Goal: Transaction & Acquisition: Purchase product/service

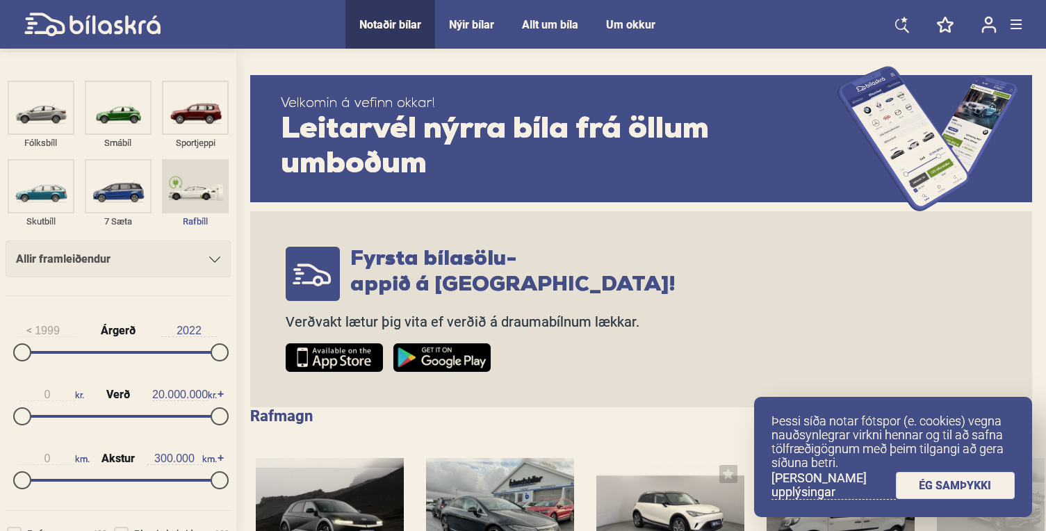
click at [201, 192] on img at bounding box center [195, 186] width 64 height 51
checkbox input "true"
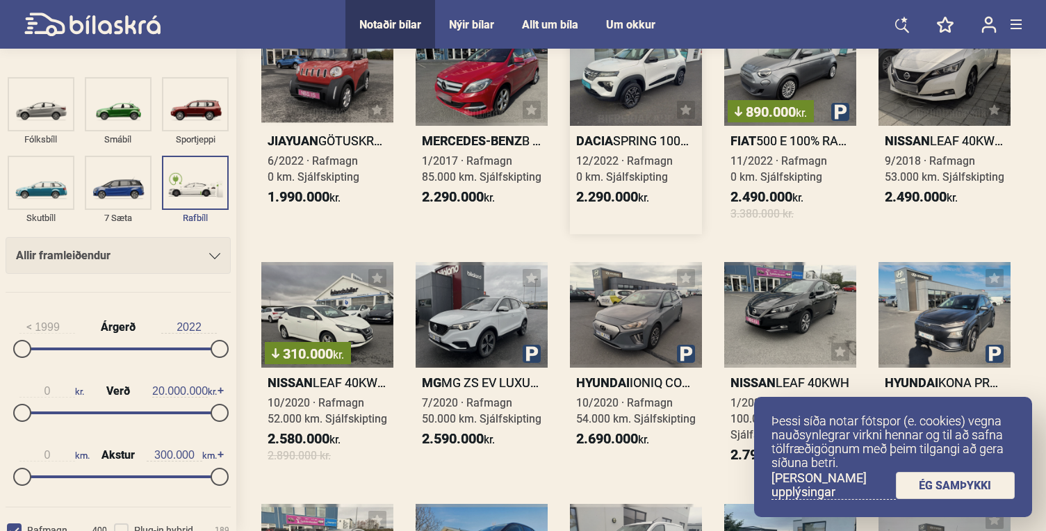
scroll to position [345, 0]
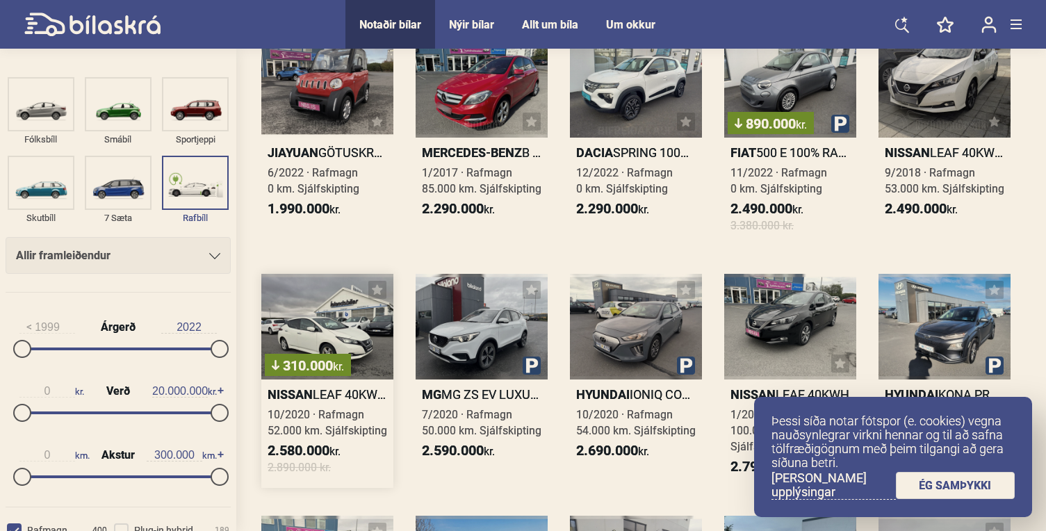
click at [306, 339] on div "310.000 kr." at bounding box center [327, 327] width 132 height 106
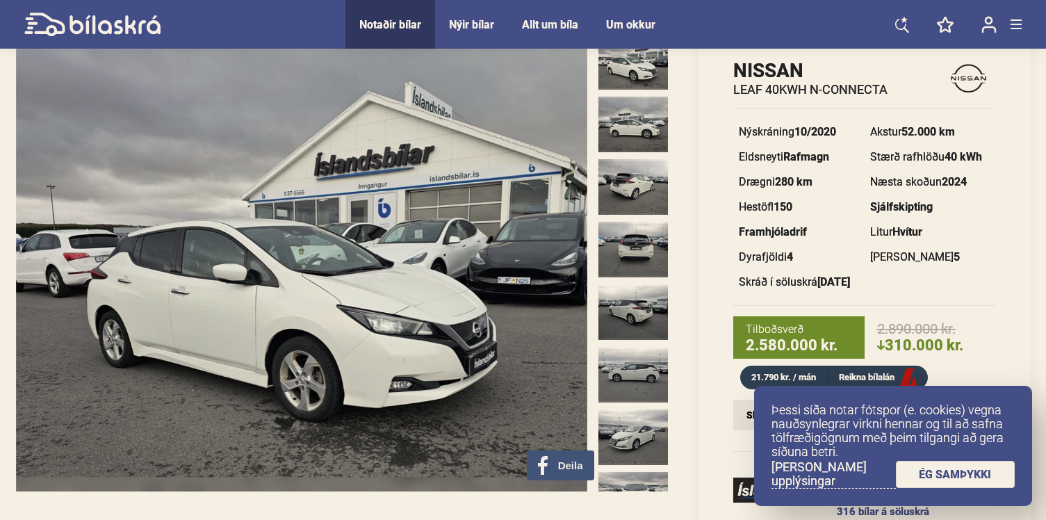
scroll to position [77, 0]
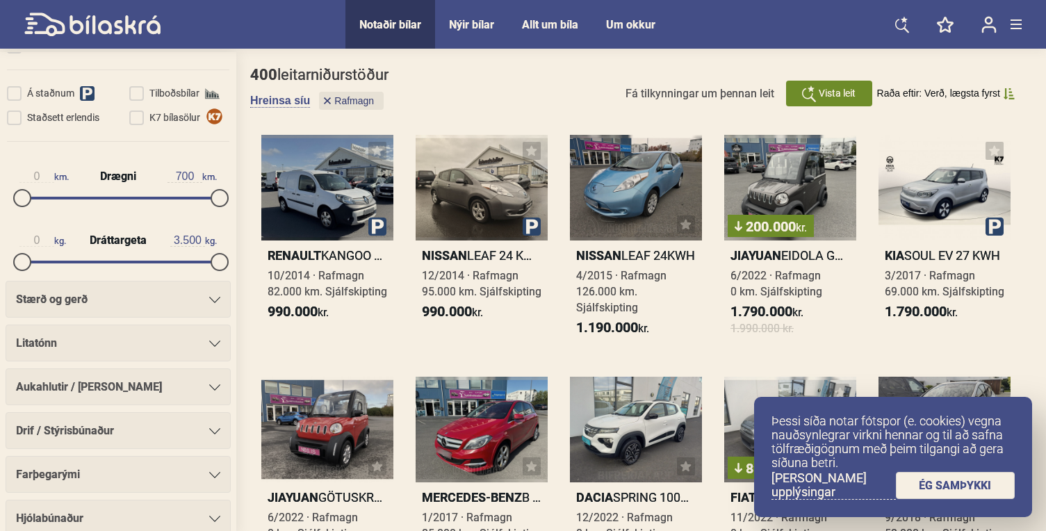
scroll to position [680, 0]
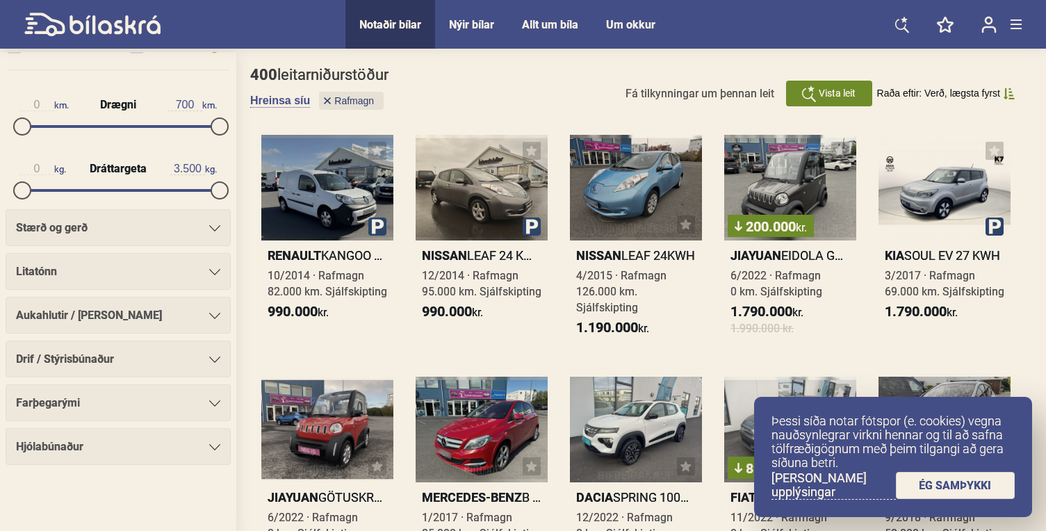
click at [124, 364] on div "Drif / Stýrisbúnaður" at bounding box center [118, 359] width 204 height 19
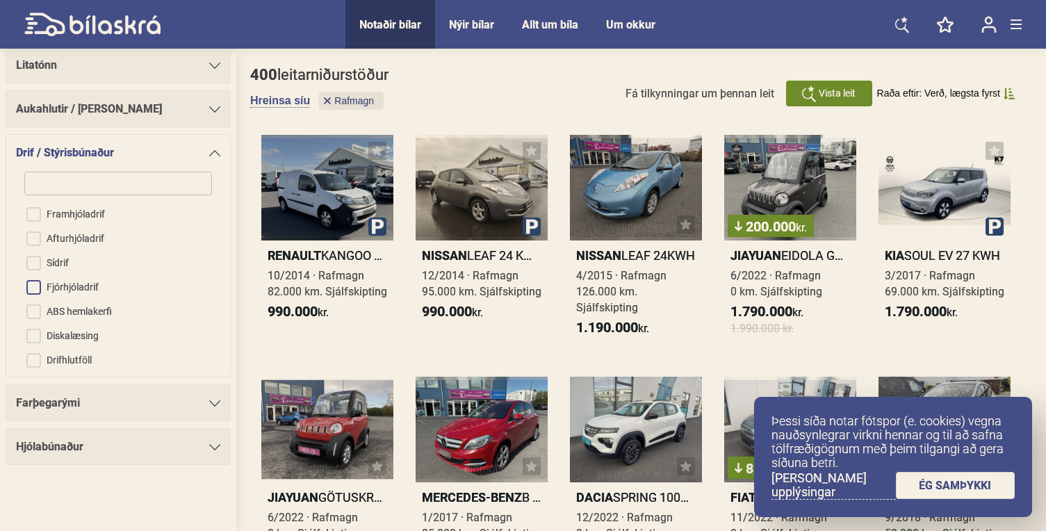
click at [33, 286] on input "Fjórhjóladrif" at bounding box center [109, 288] width 189 height 24
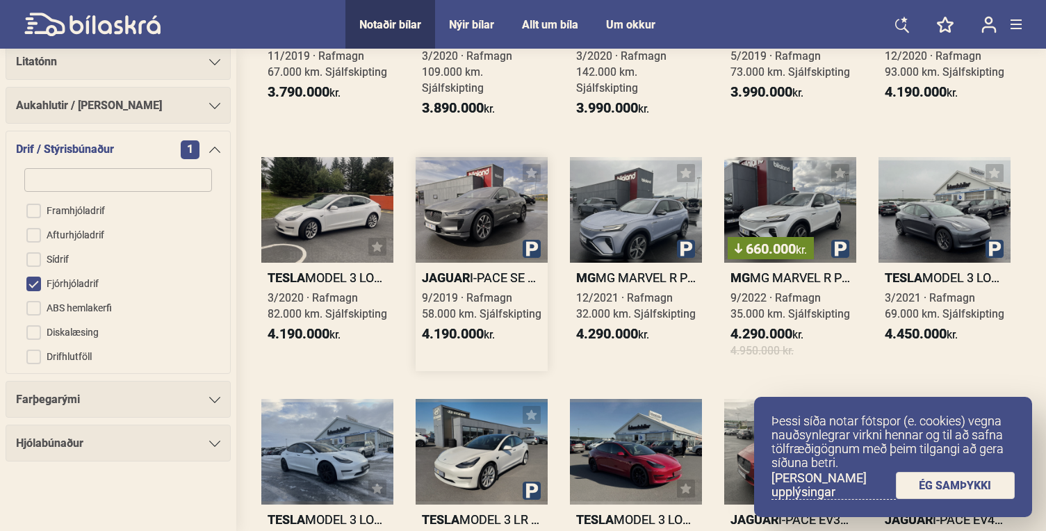
scroll to position [228, 0]
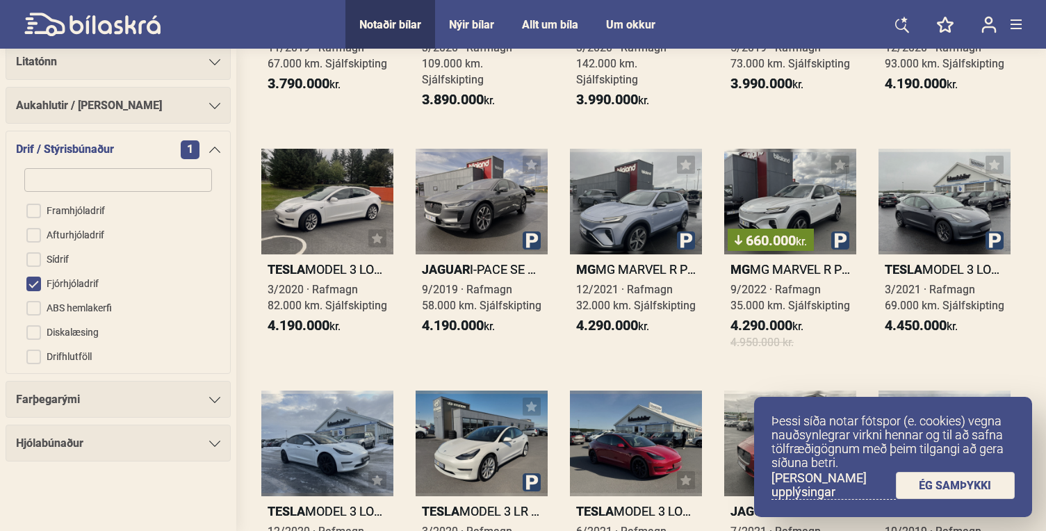
click at [34, 283] on input "Fjórhjóladrif" at bounding box center [109, 285] width 189 height 24
checkbox input "false"
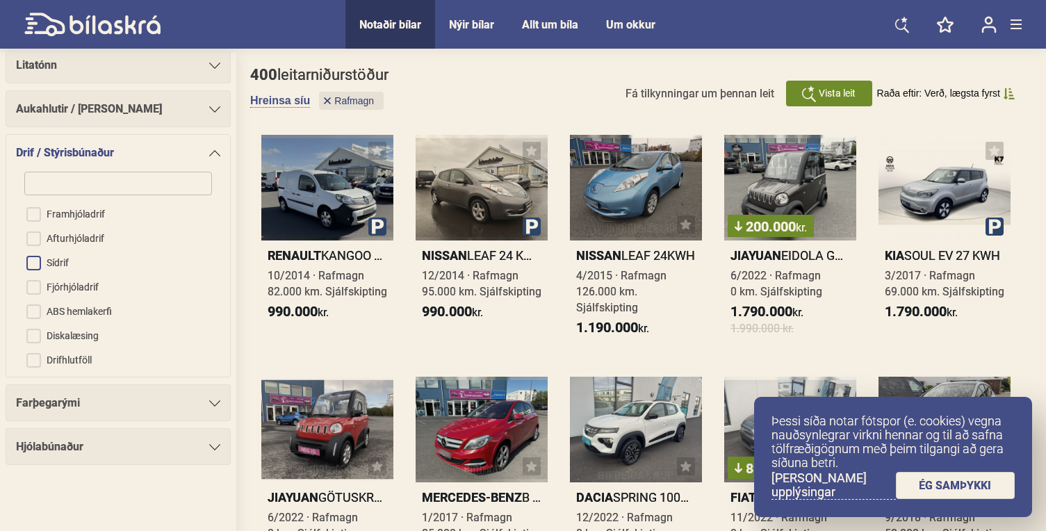
click at [35, 260] on input "Sídrif" at bounding box center [109, 264] width 189 height 24
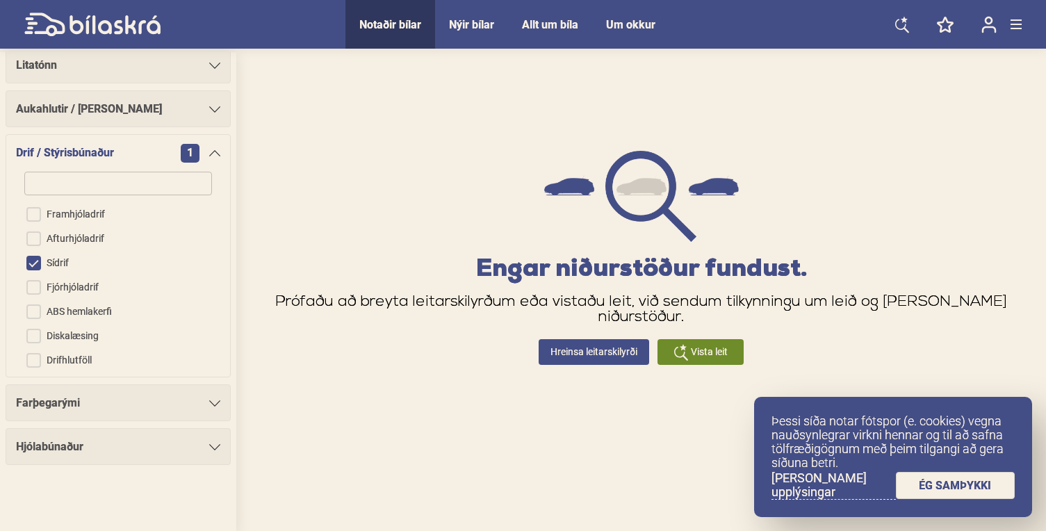
click at [35, 260] on input "Sídrif" at bounding box center [109, 264] width 189 height 24
checkbox input "false"
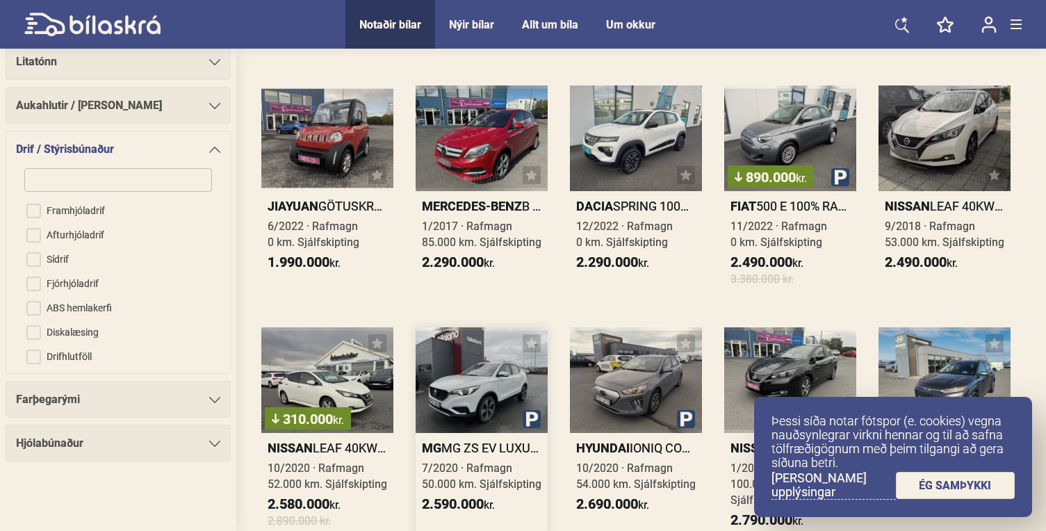
scroll to position [261, 0]
